Goal: Navigation & Orientation: Understand site structure

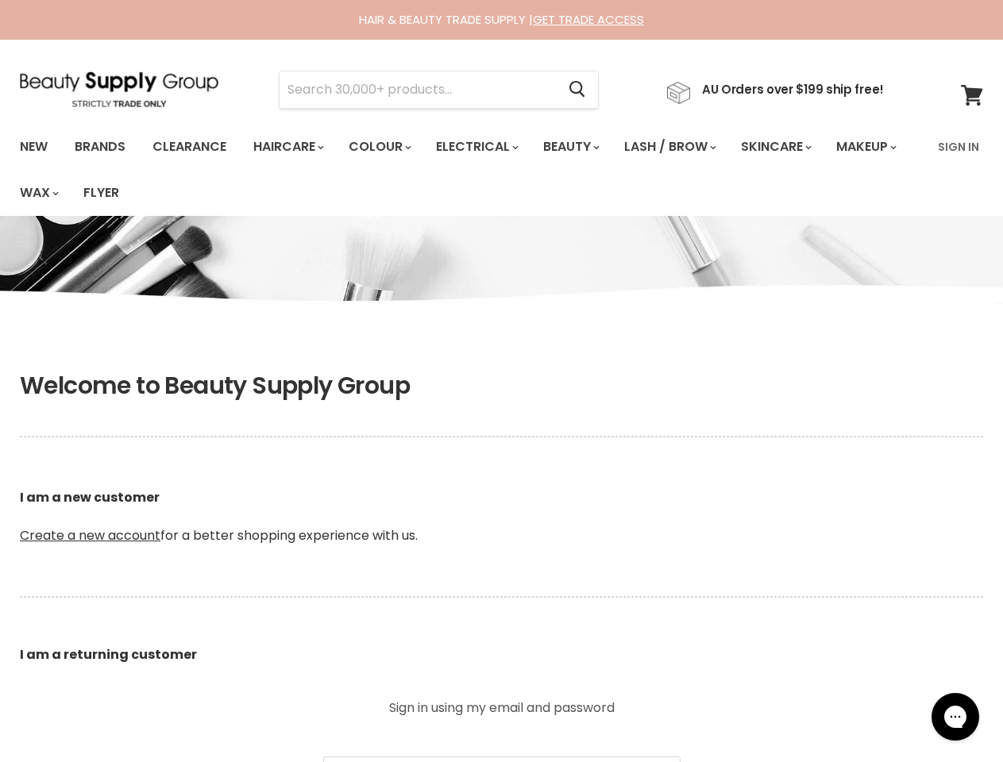
click at [501, 381] on h1 "Welcome to Beauty Supply Group" at bounding box center [501, 386] width 963 height 29
click at [422, 90] on input "Search" at bounding box center [417, 89] width 276 height 37
click at [585, 90] on icon "Search" at bounding box center [577, 90] width 16 height 17
click at [293, 147] on link "Haircare" at bounding box center [287, 146] width 92 height 33
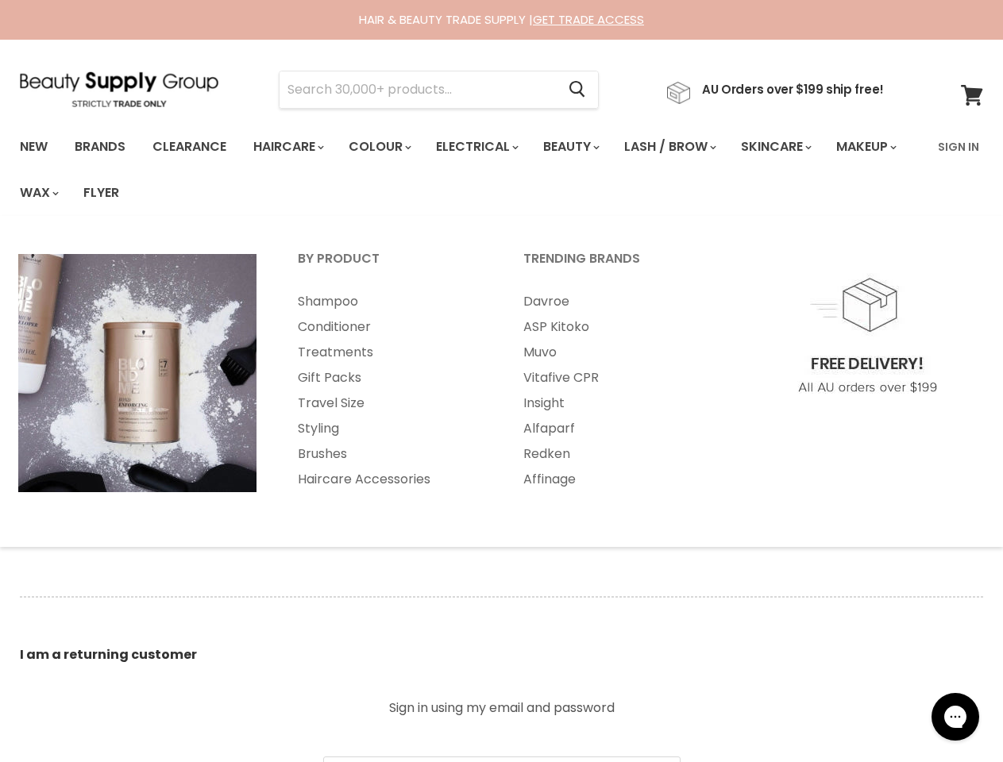
click at [388, 147] on link "Colour" at bounding box center [379, 146] width 84 height 33
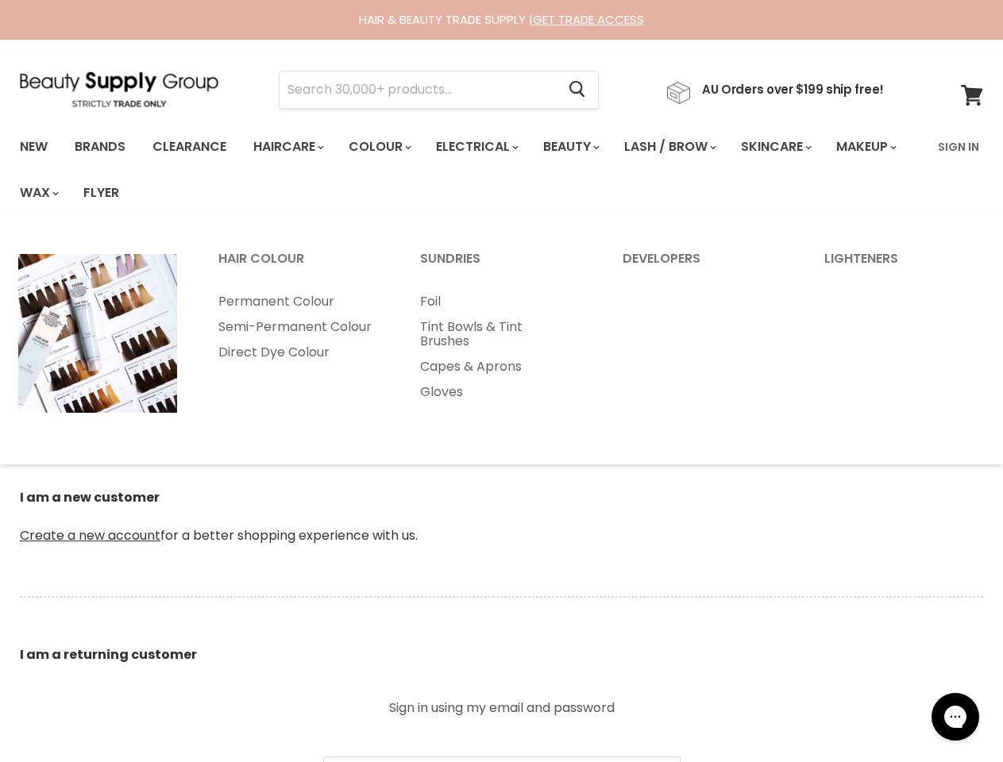
click at [487, 147] on link "Electrical" at bounding box center [476, 146] width 104 height 33
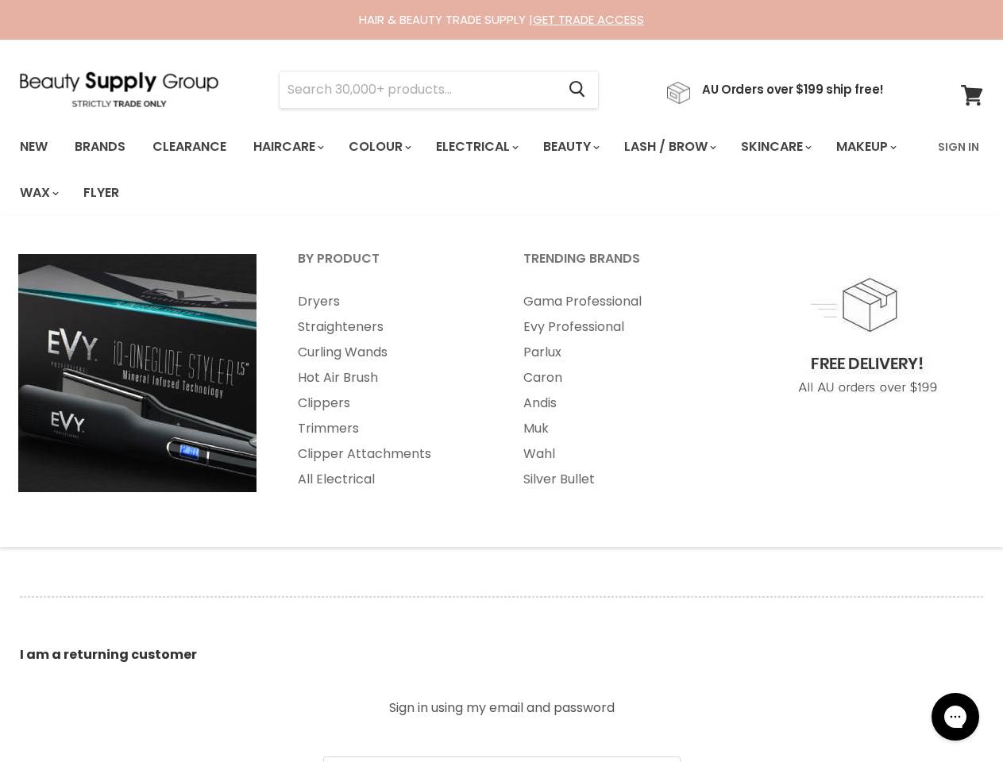
click at [584, 147] on link "Beauty" at bounding box center [570, 146] width 78 height 33
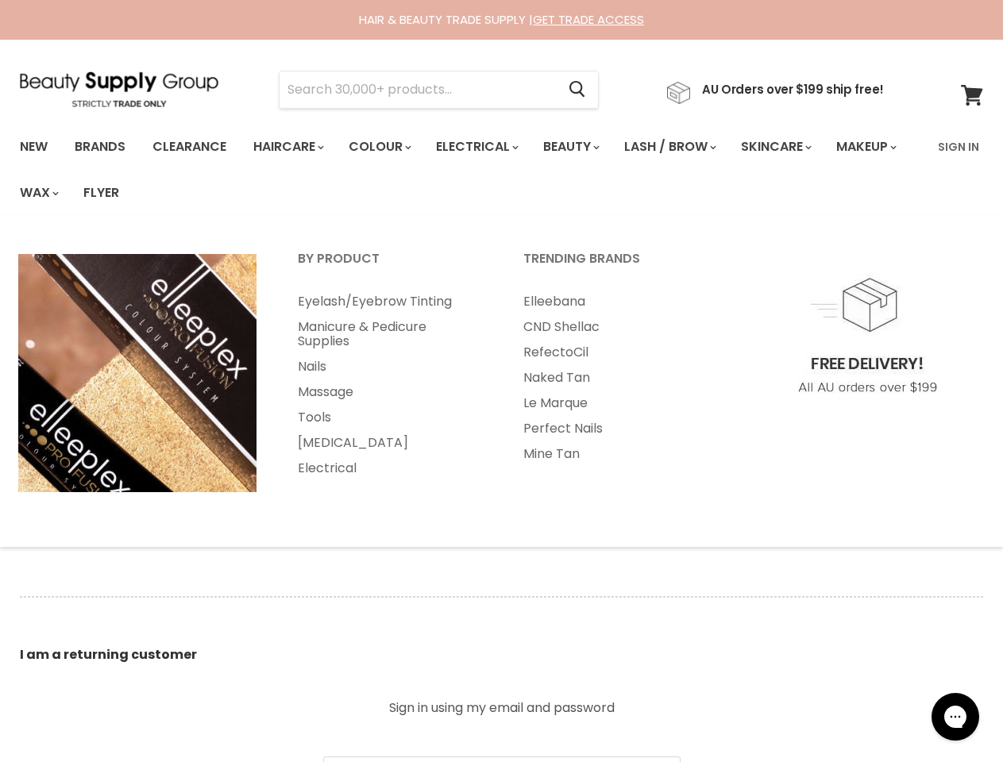
click at [687, 147] on link "Lash / Brow" at bounding box center [669, 146] width 114 height 33
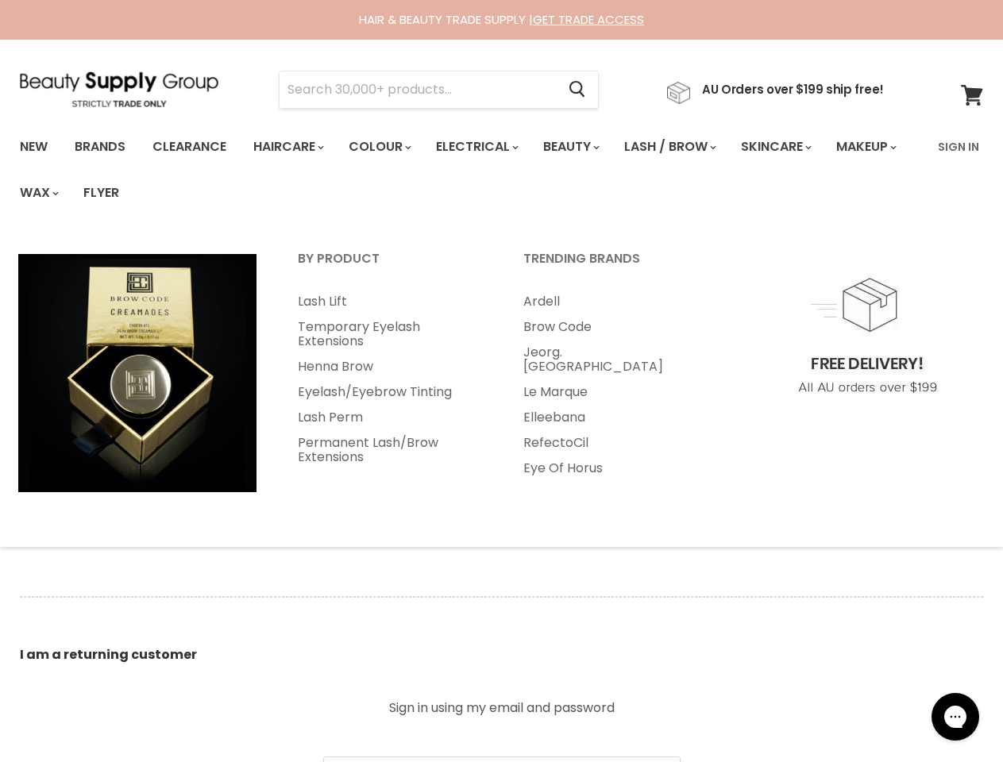
click at [796, 147] on link "Skincare" at bounding box center [775, 146] width 92 height 33
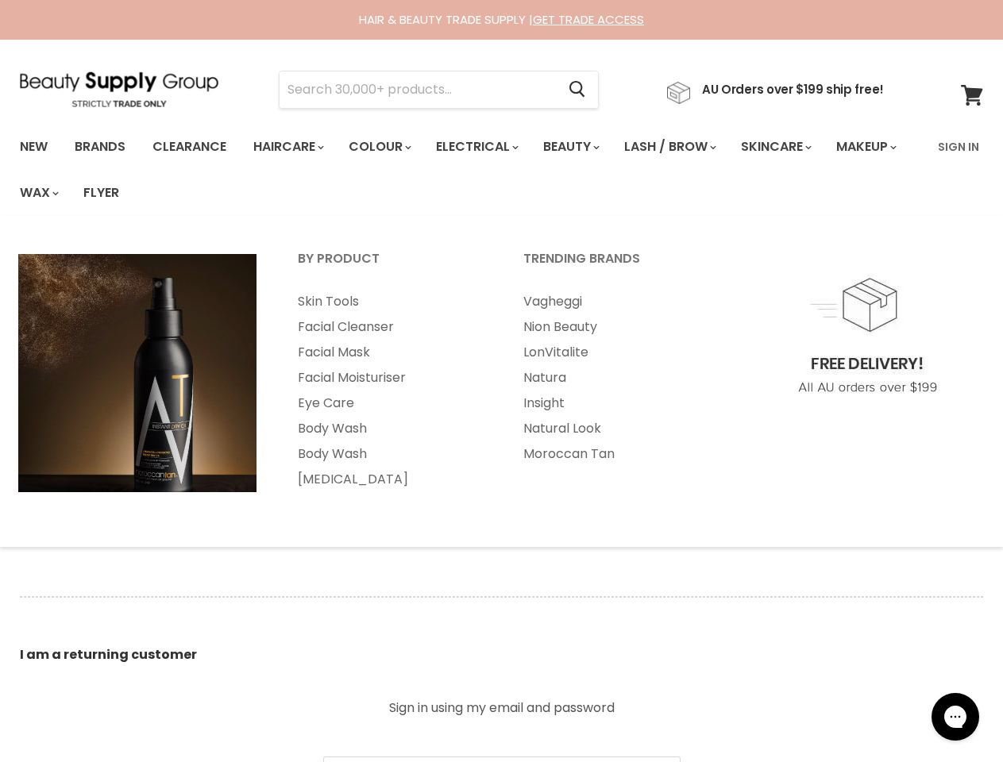
click at [824, 164] on link "Makeup" at bounding box center [865, 146] width 82 height 33
